Goal: Task Accomplishment & Management: Manage account settings

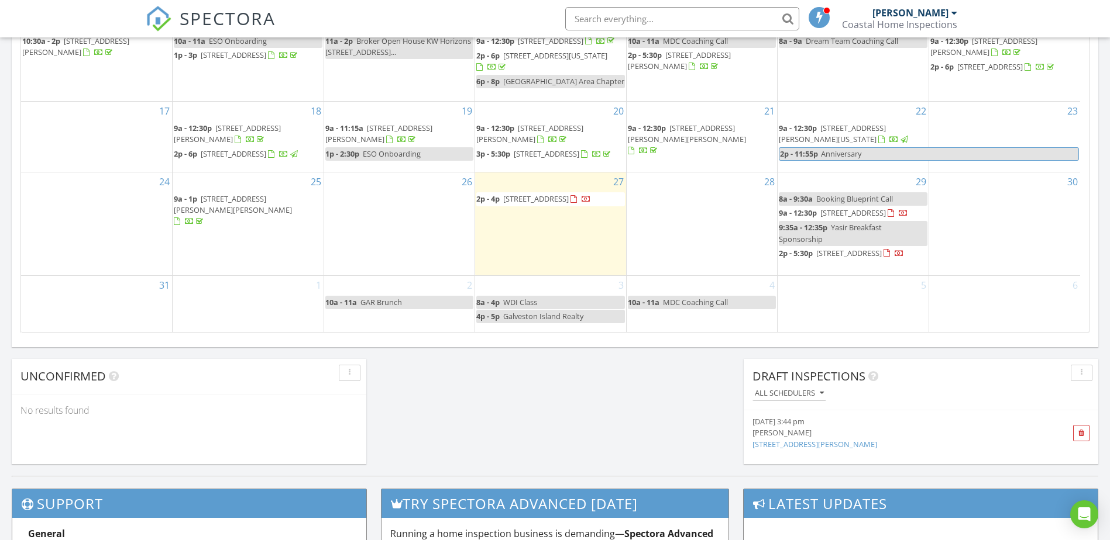
scroll to position [660, 0]
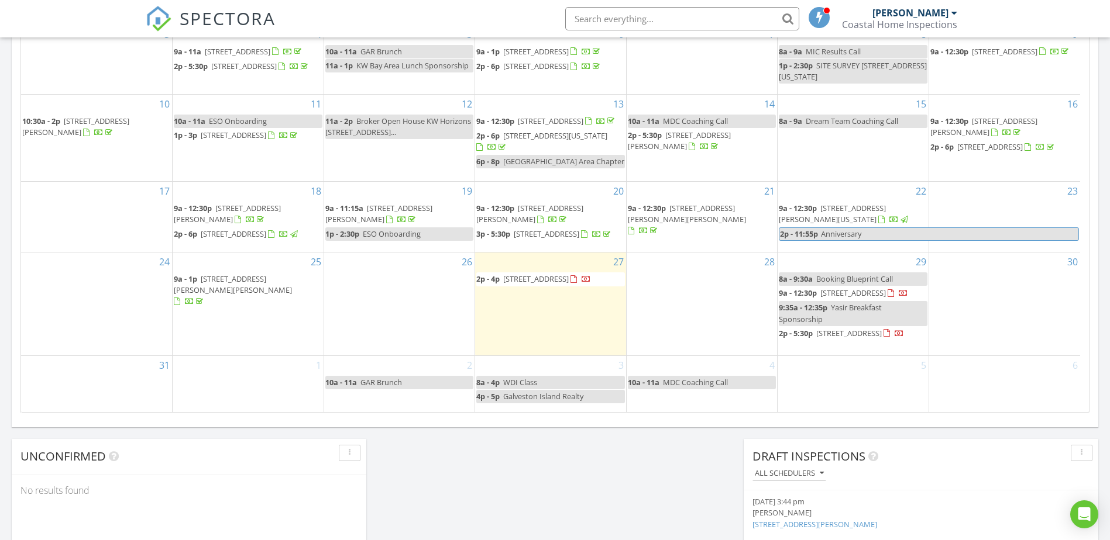
click at [824, 339] on span "22813 Buena St, Galveston 77554" at bounding box center [849, 333] width 66 height 11
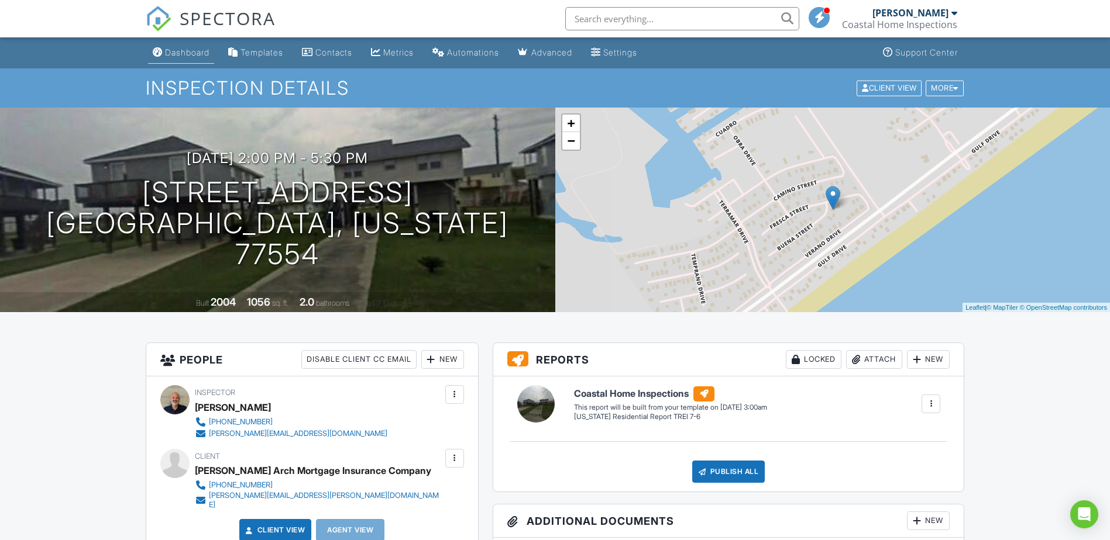
click at [191, 51] on div "Dashboard" at bounding box center [187, 52] width 44 height 10
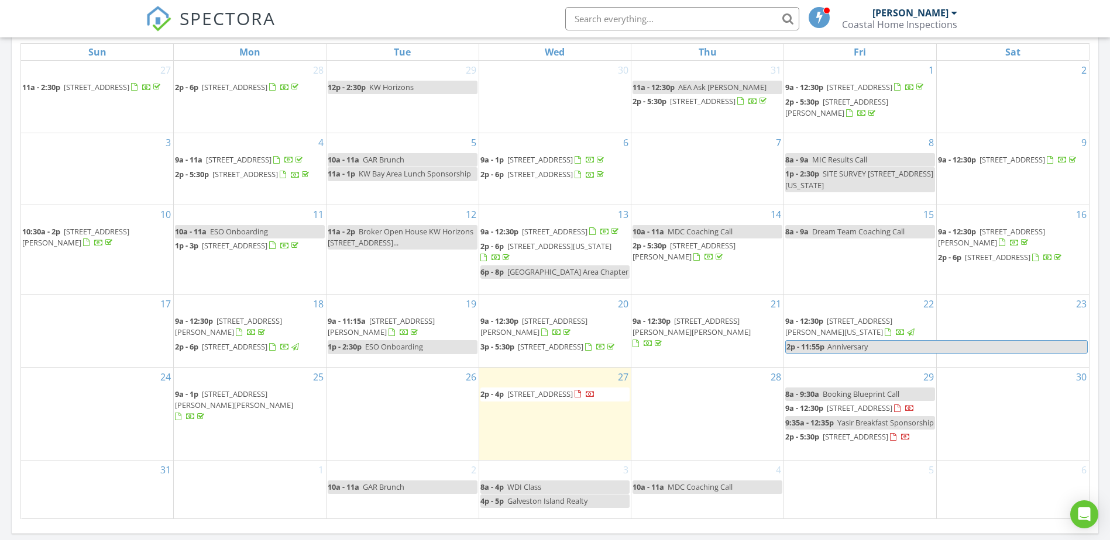
scroll to position [594, 0]
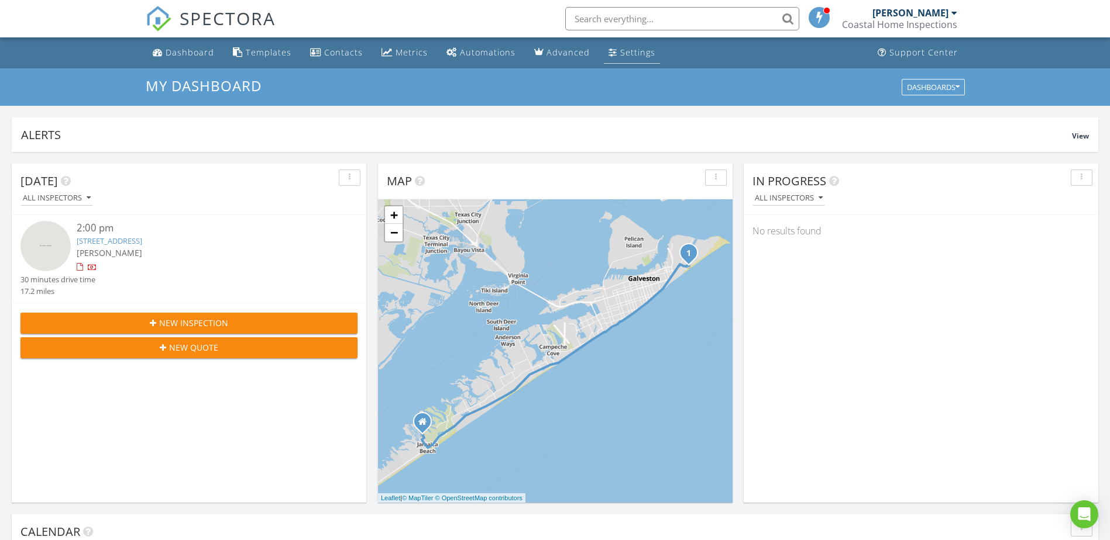
click at [625, 51] on div "Settings" at bounding box center [637, 52] width 35 height 11
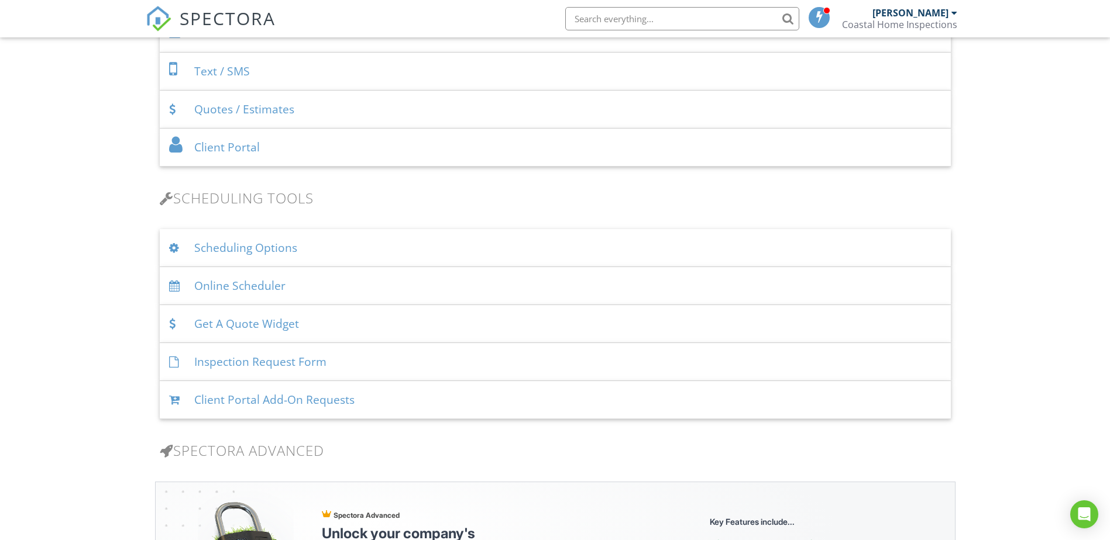
scroll to position [641, 0]
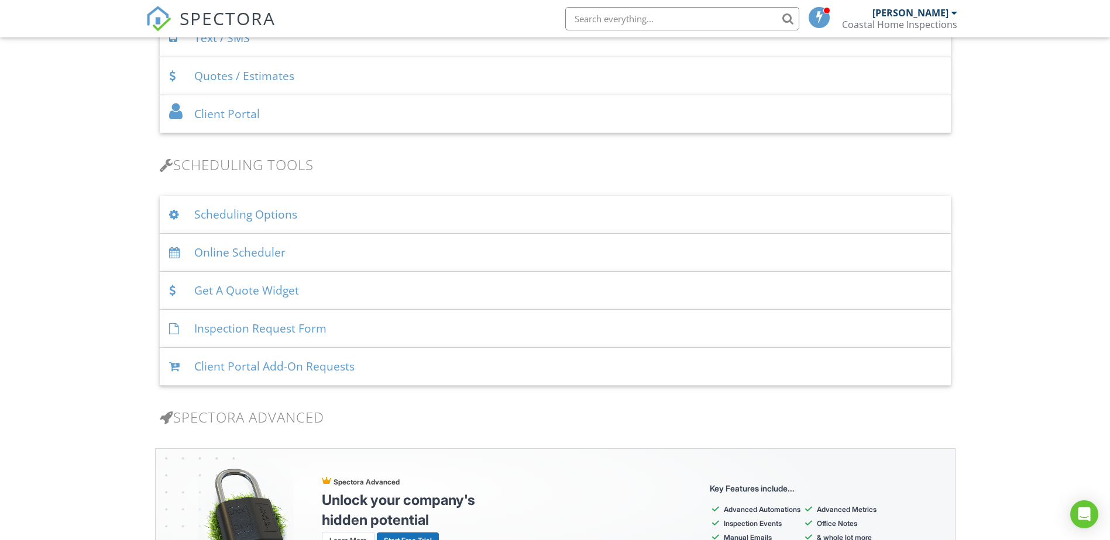
click at [247, 252] on div "Online Scheduler" at bounding box center [555, 253] width 791 height 38
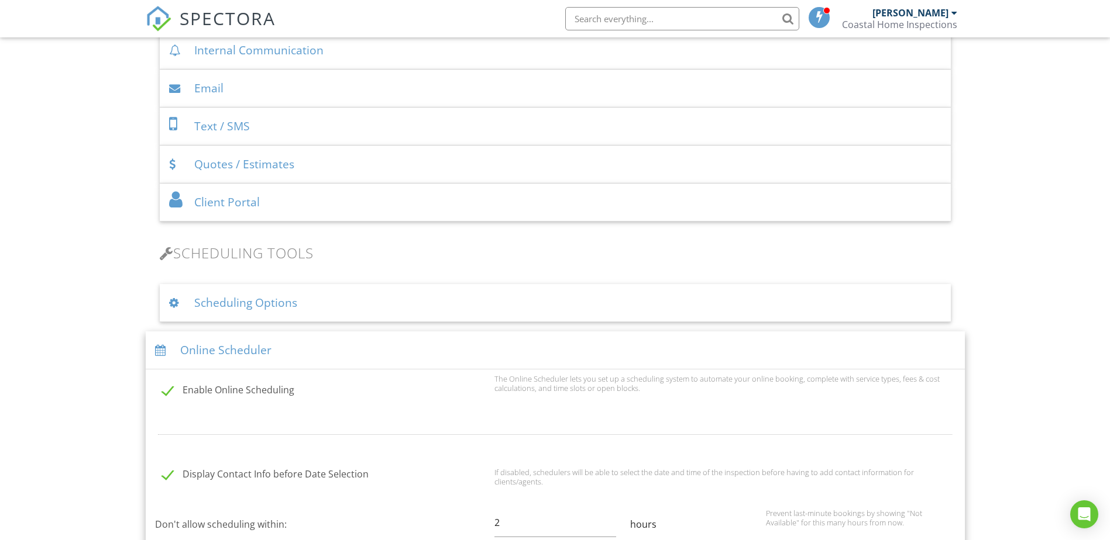
scroll to position [549, 0]
click at [315, 347] on div "Online Scheduler" at bounding box center [555, 354] width 819 height 38
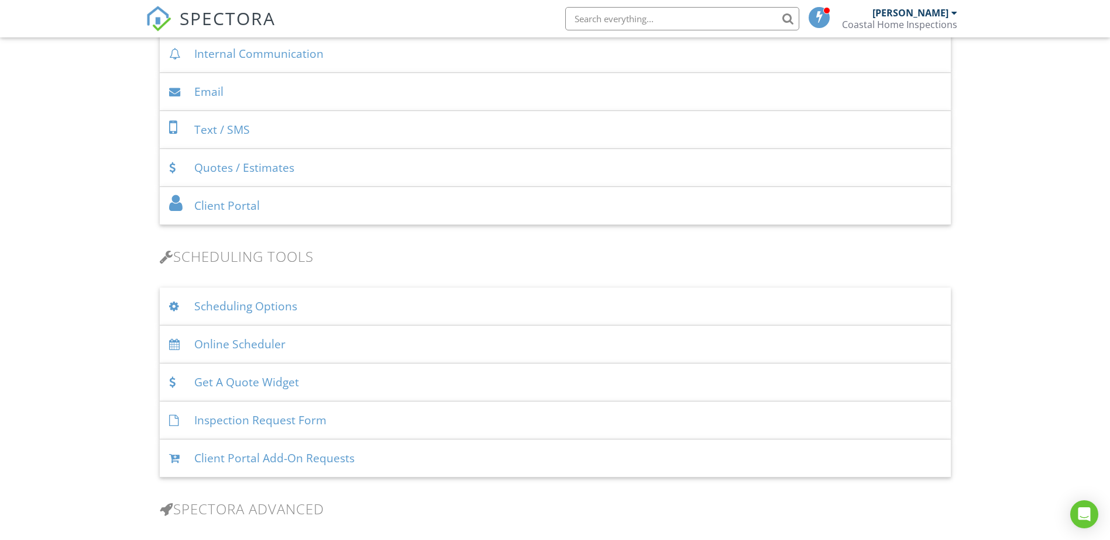
click at [327, 380] on div "Get A Quote Widget" at bounding box center [555, 383] width 791 height 38
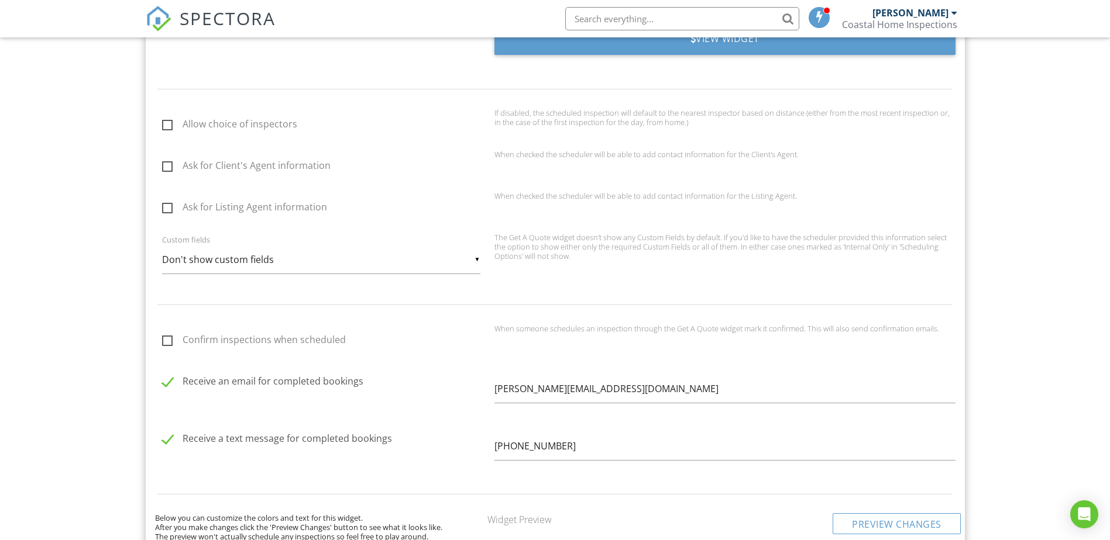
scroll to position [985, 0]
click at [160, 163] on input "Ask for Client's Agent information" at bounding box center [159, 166] width 8 height 8
checkbox input "true"
click at [170, 202] on label "Ask for Listing Agent information" at bounding box center [324, 207] width 325 height 15
click at [163, 204] on input "Ask for Listing Agent information" at bounding box center [159, 208] width 8 height 8
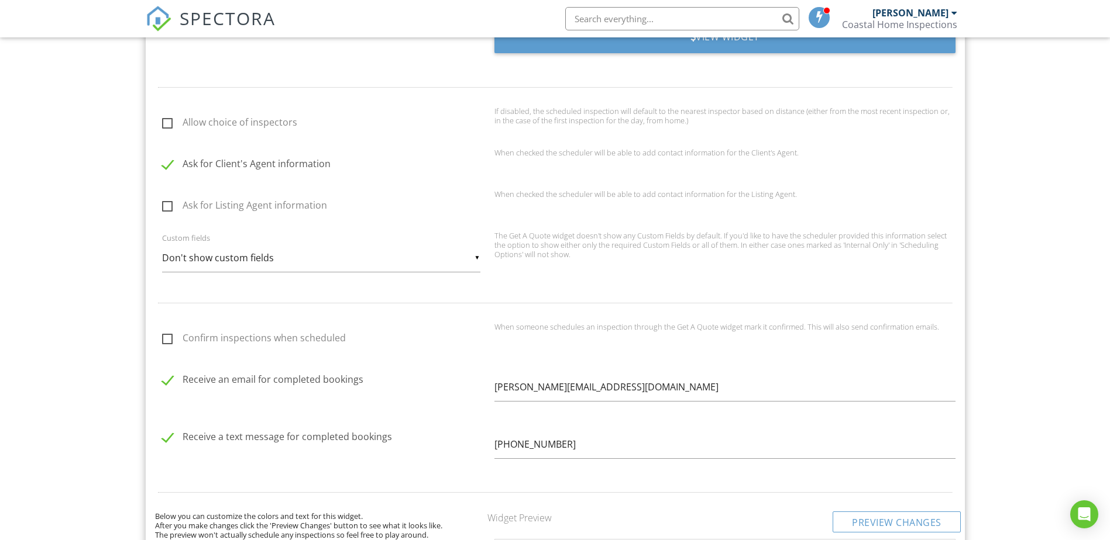
checkbox input "true"
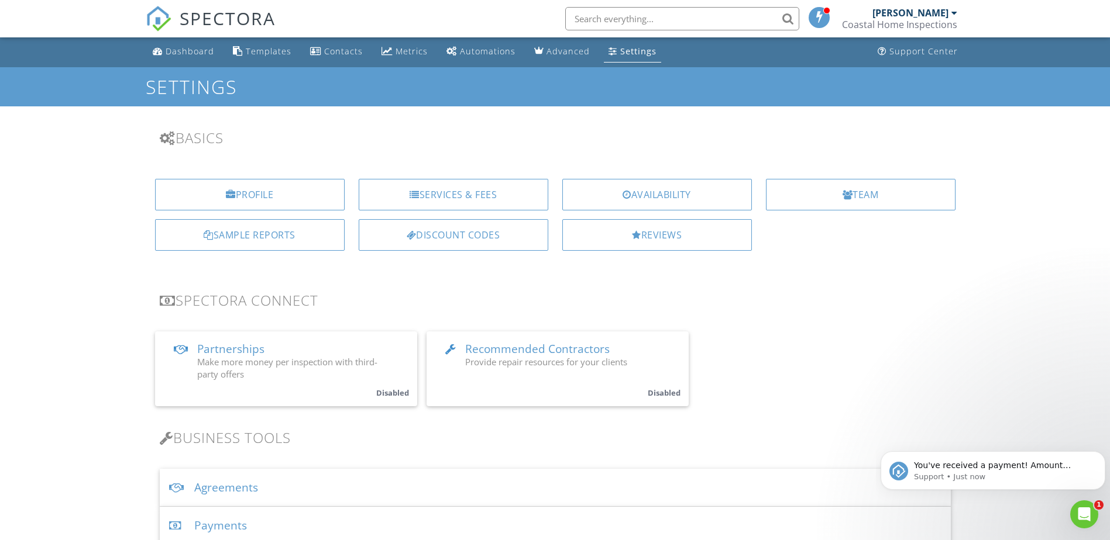
scroll to position [0, 0]
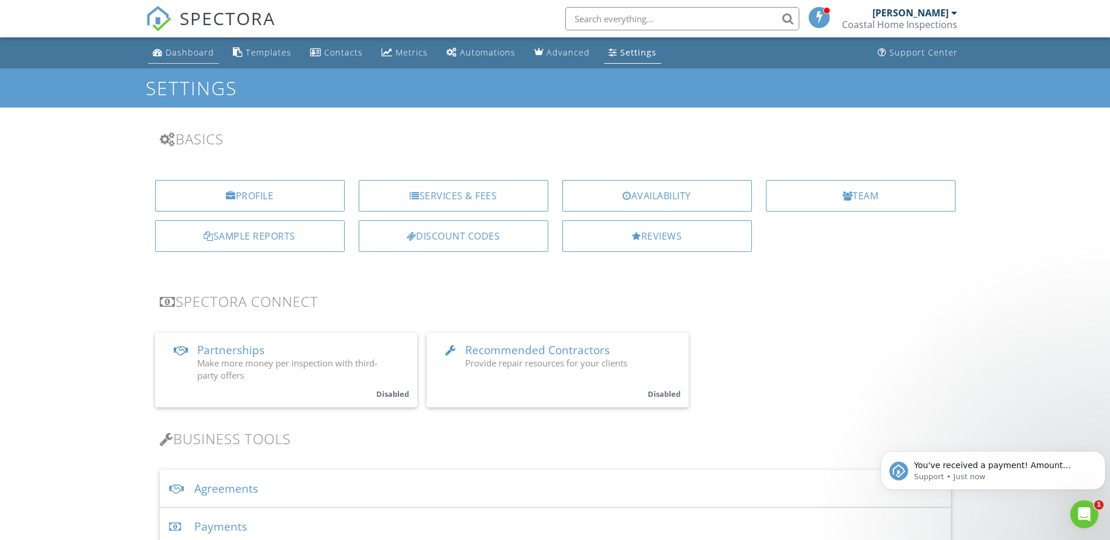
click at [202, 58] on link "Dashboard" at bounding box center [183, 53] width 71 height 22
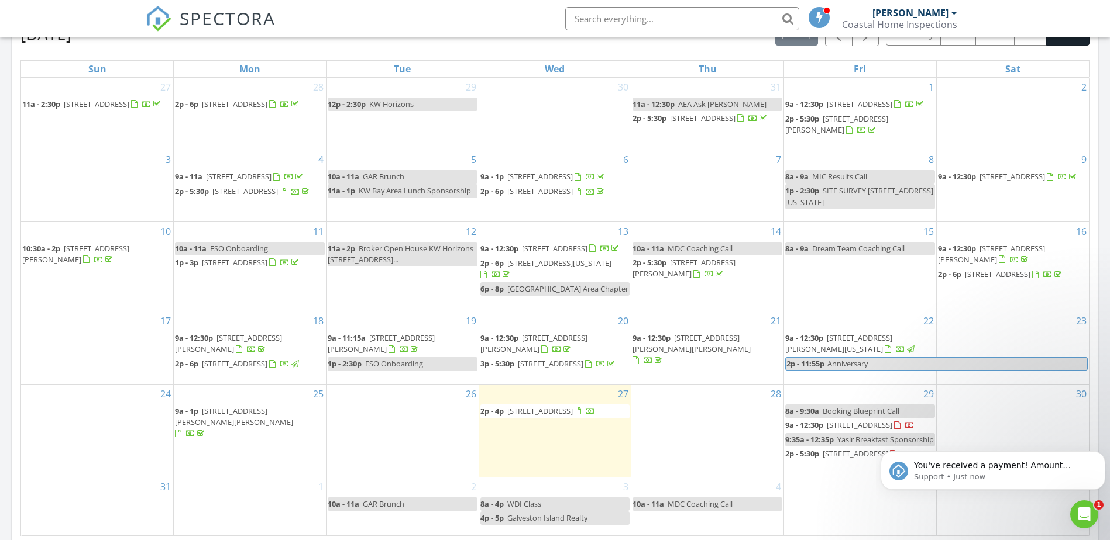
scroll to position [615, 0]
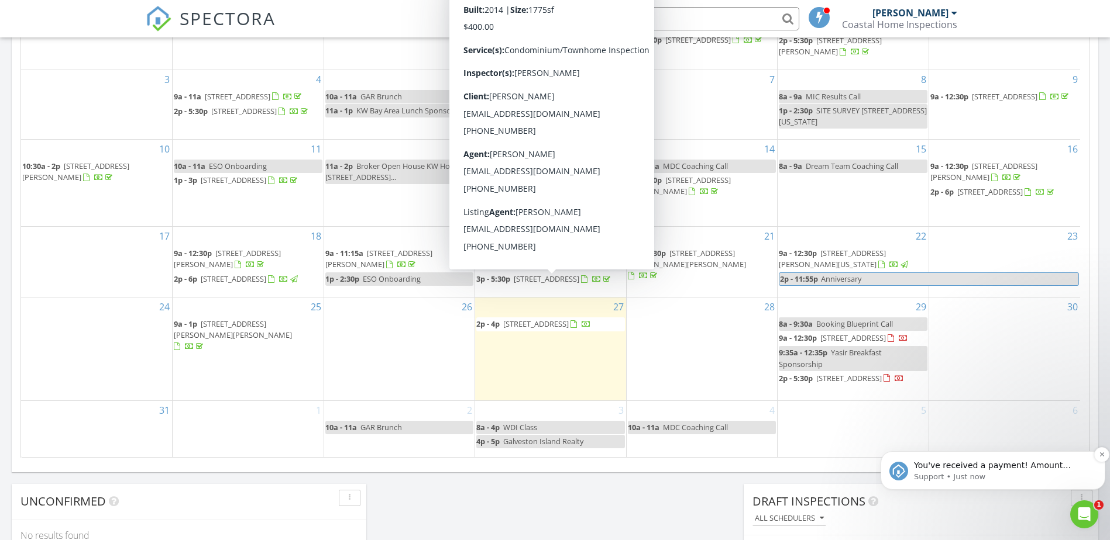
click at [935, 468] on p "You've received a payment! Amount $300.00 Fee $0.00 Net $300.00 Transaction # p…" at bounding box center [1002, 466] width 177 height 12
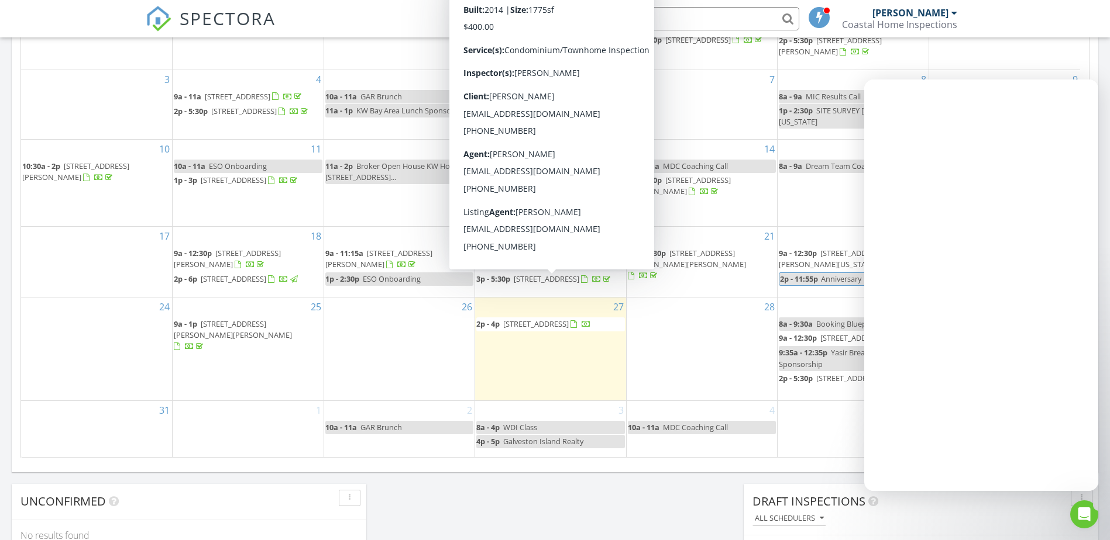
scroll to position [0, 0]
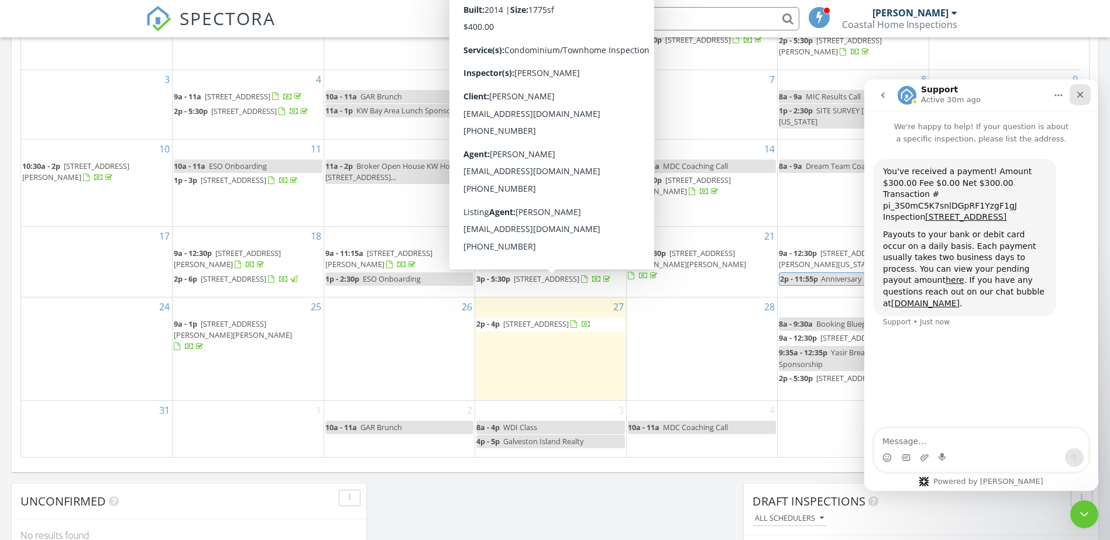
click at [1084, 91] on div "Close" at bounding box center [1079, 94] width 21 height 21
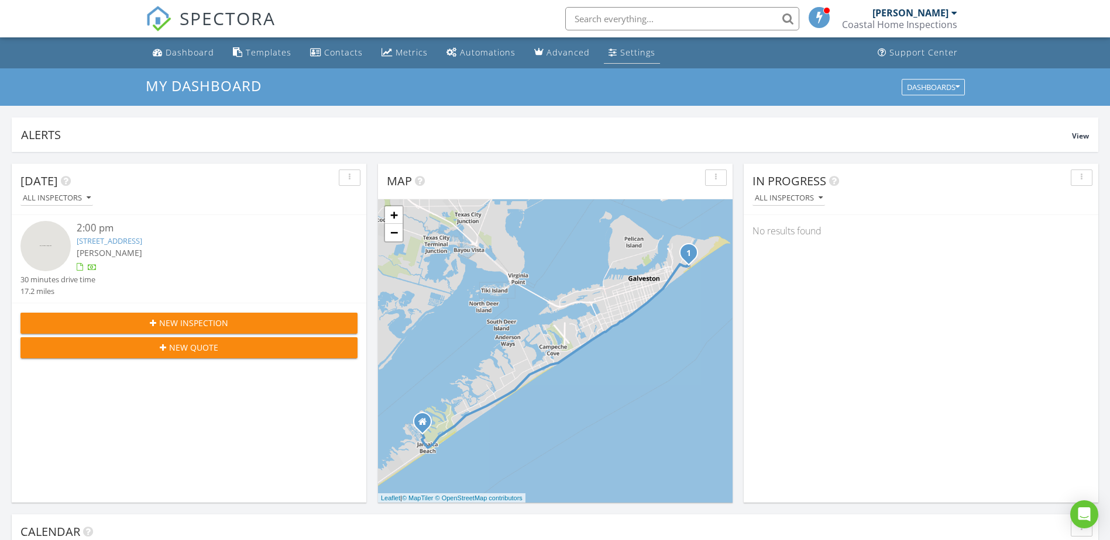
click at [620, 56] on div "Settings" at bounding box center [637, 52] width 35 height 11
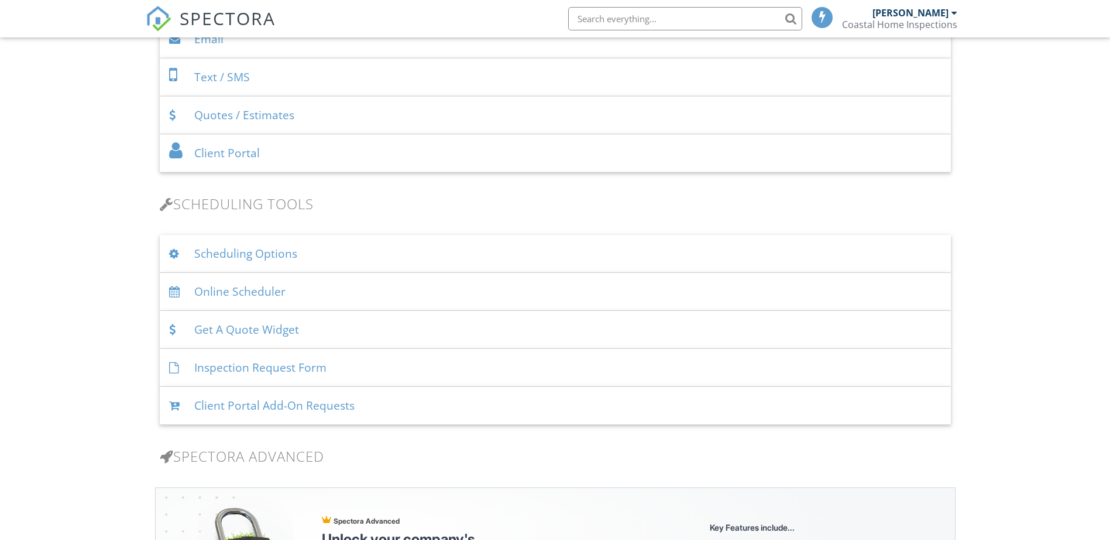
scroll to position [613, 0]
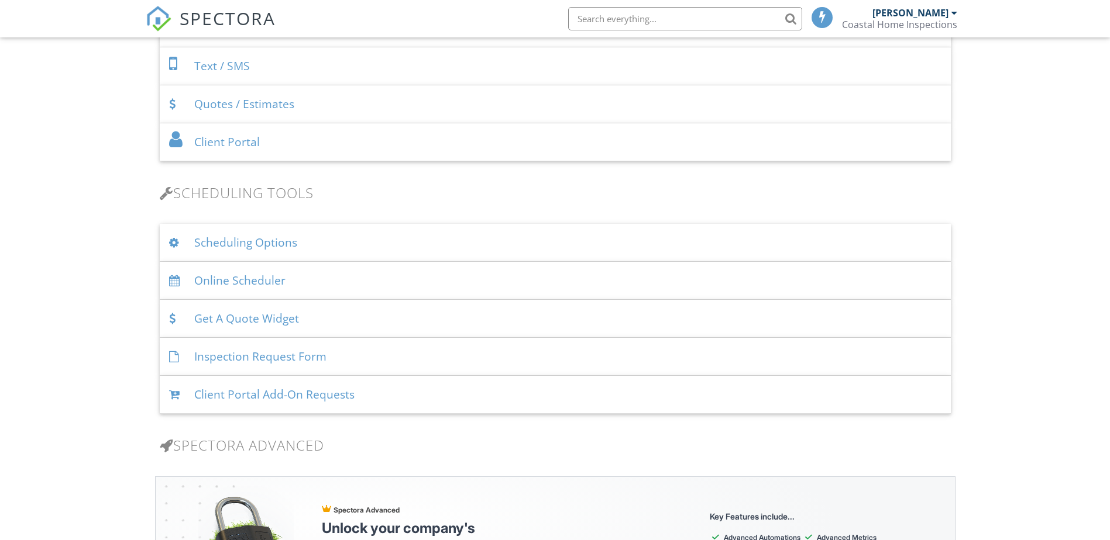
click at [342, 323] on div "Get A Quote Widget" at bounding box center [555, 319] width 791 height 38
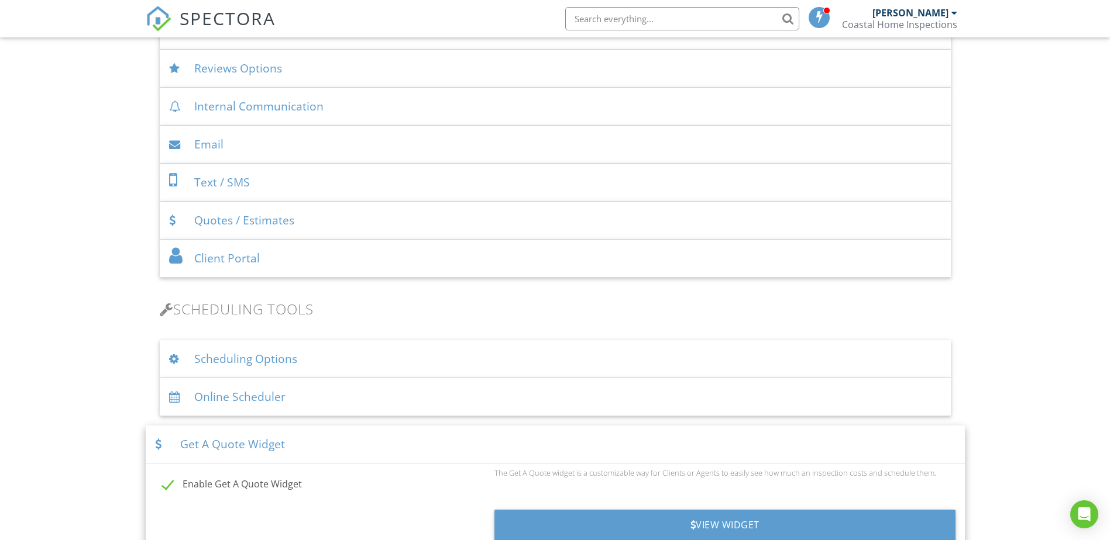
scroll to position [645, 0]
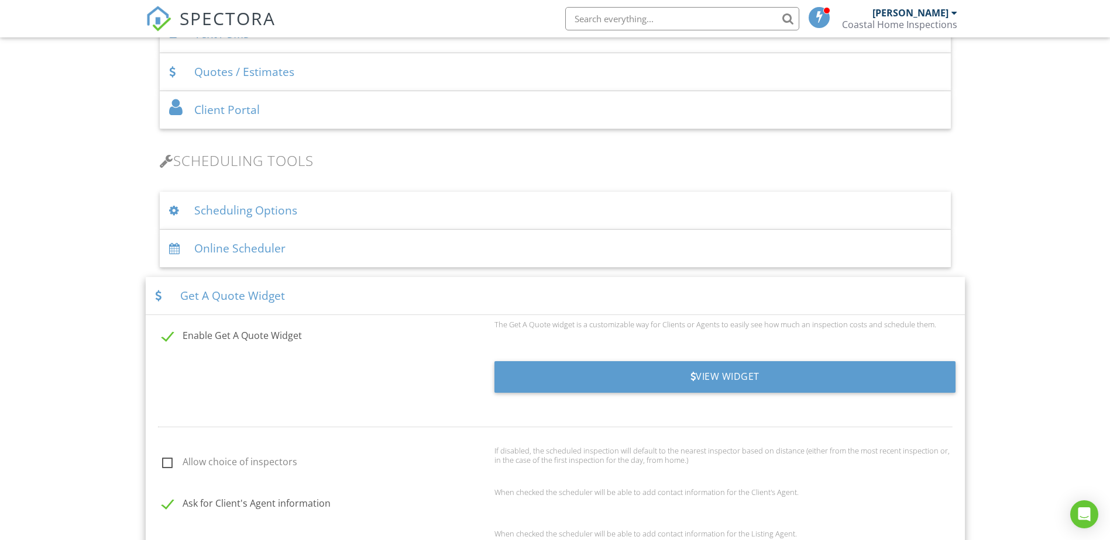
click at [325, 244] on div "Online Scheduler" at bounding box center [555, 249] width 791 height 38
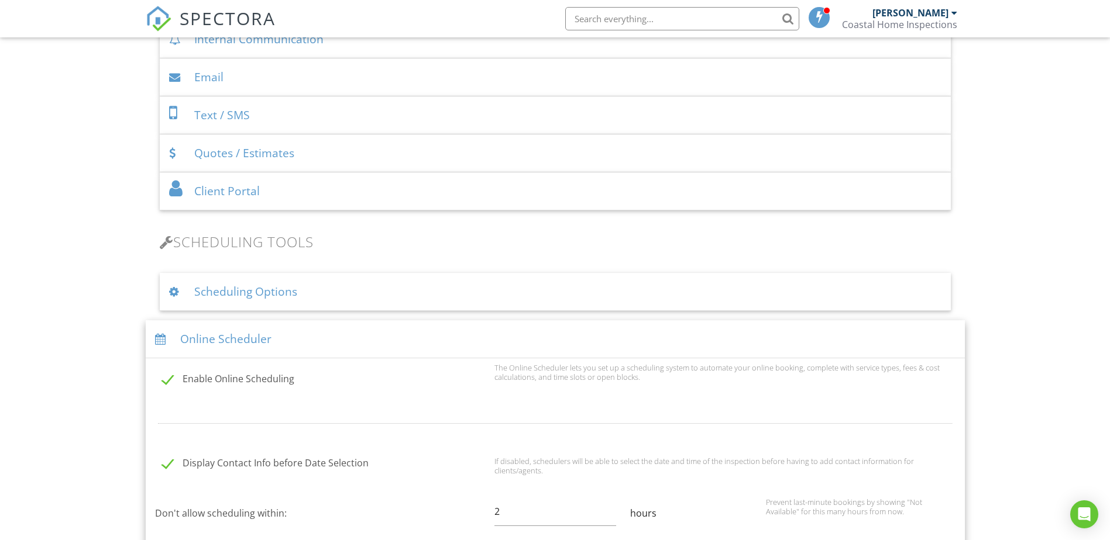
scroll to position [563, 0]
click at [353, 335] on div "Online Scheduler" at bounding box center [555, 340] width 819 height 38
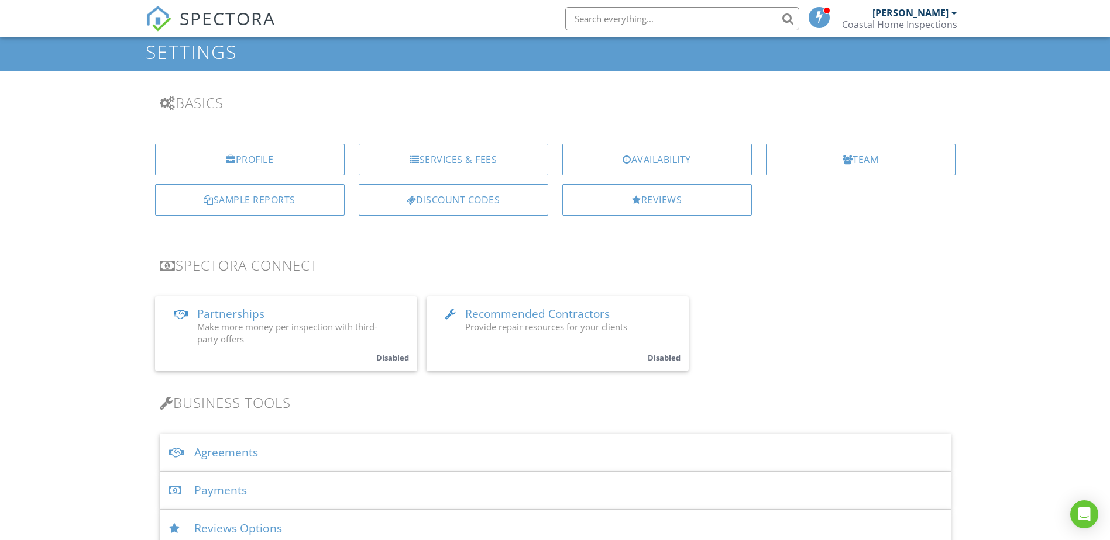
scroll to position [0, 0]
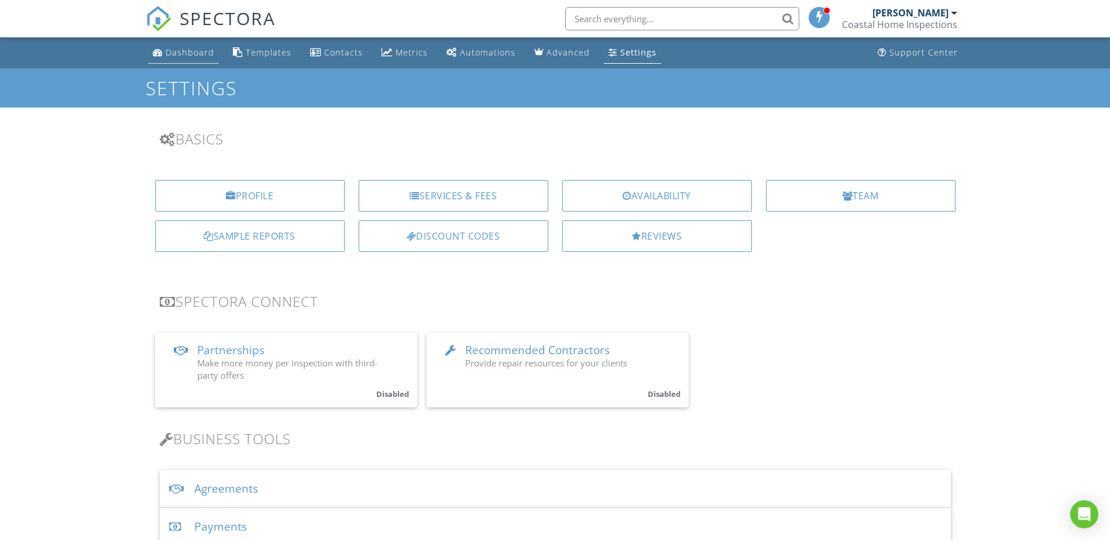
click at [182, 51] on div "Dashboard" at bounding box center [190, 52] width 49 height 11
